Goal: Check status

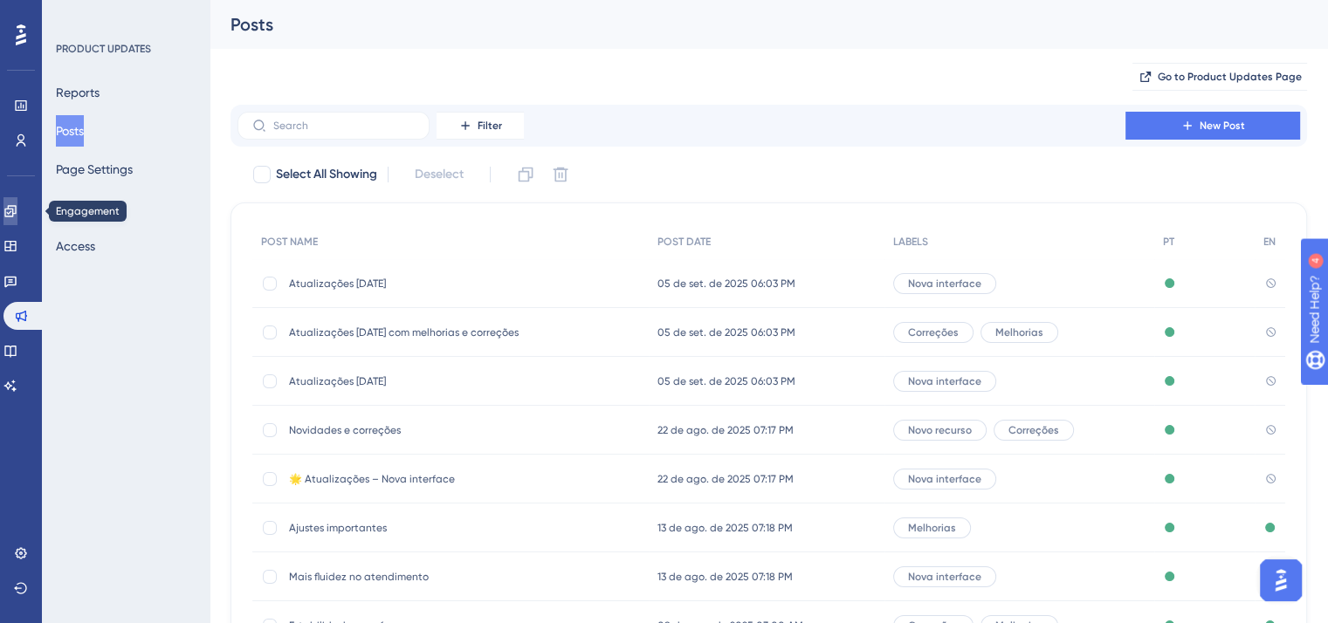
click at [10, 207] on link at bounding box center [10, 211] width 14 height 28
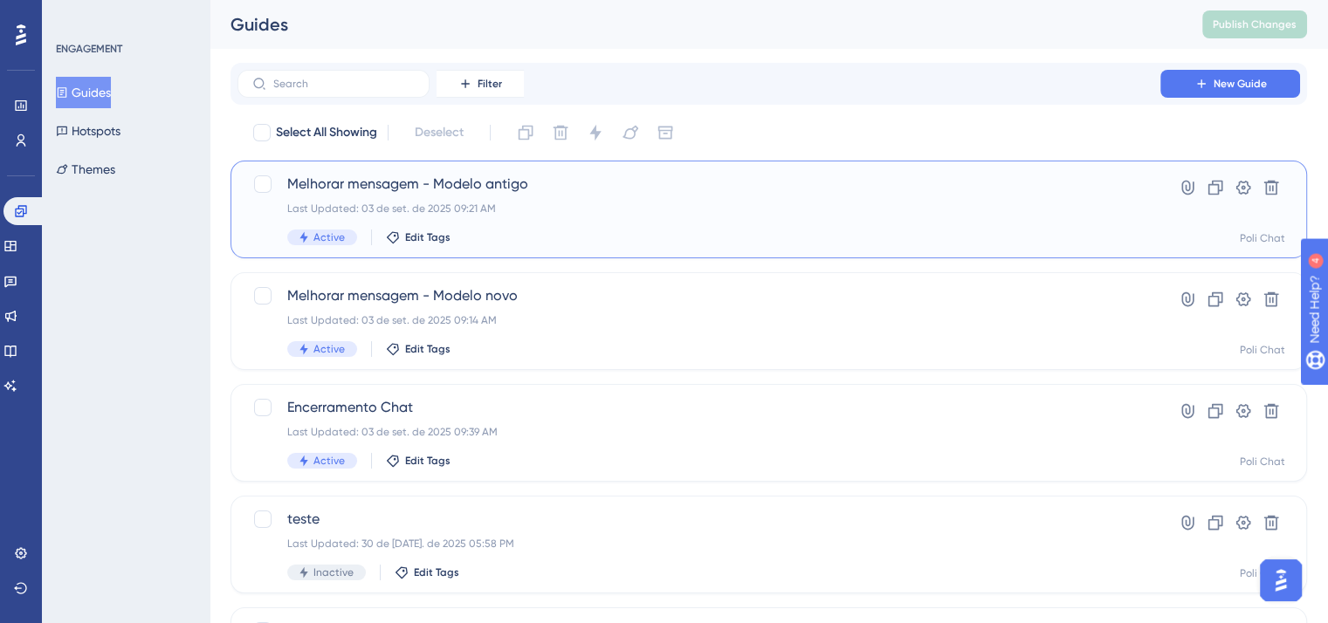
click at [542, 202] on div "Last Updated: 03 de set. de 2025 09:21 AM" at bounding box center [698, 209] width 823 height 14
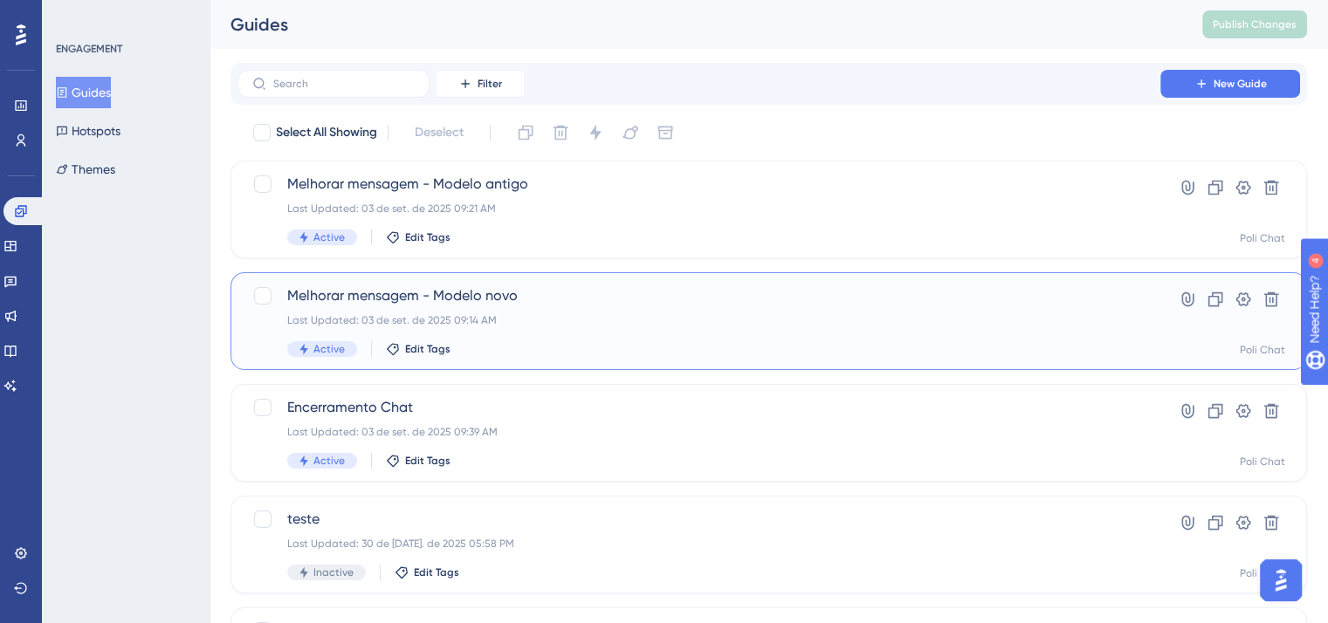
click at [397, 308] on div "Melhorar mensagem - Modelo novo Last Updated: 03 de set. de 2025 09:14 AM Activ…" at bounding box center [698, 322] width 823 height 72
